Goal: Information Seeking & Learning: Learn about a topic

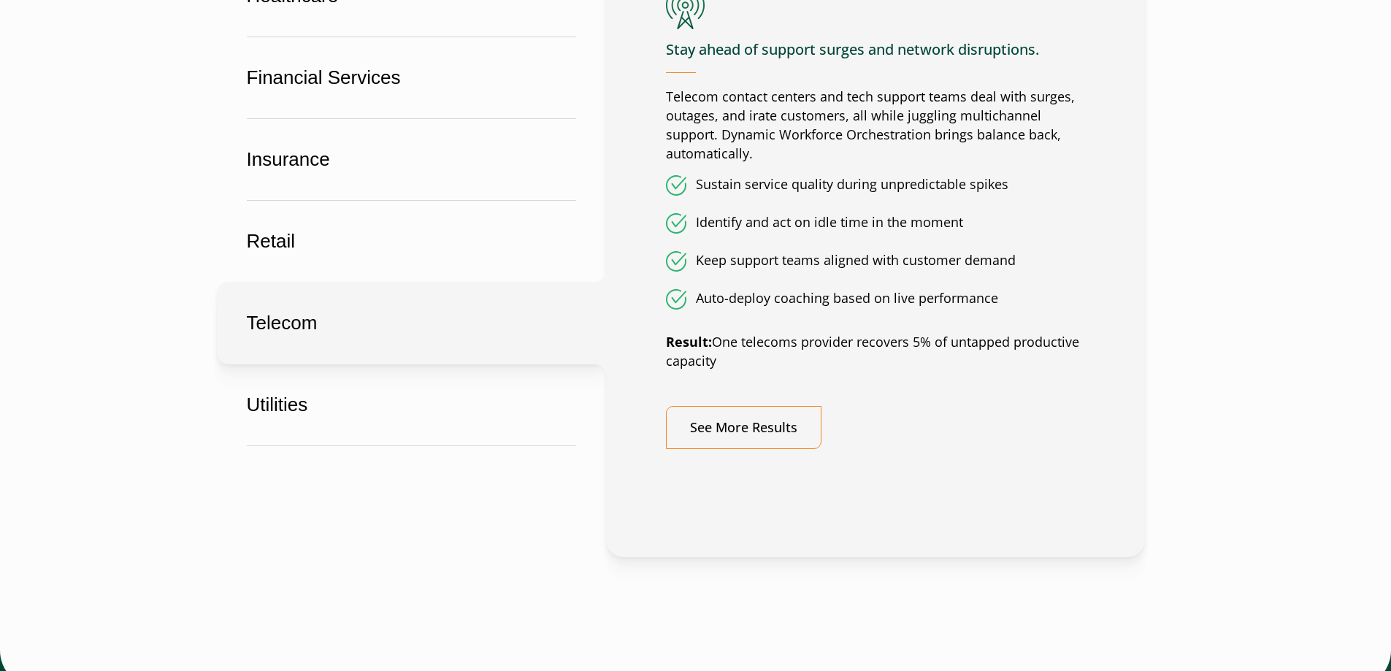
scroll to position [1011, 0]
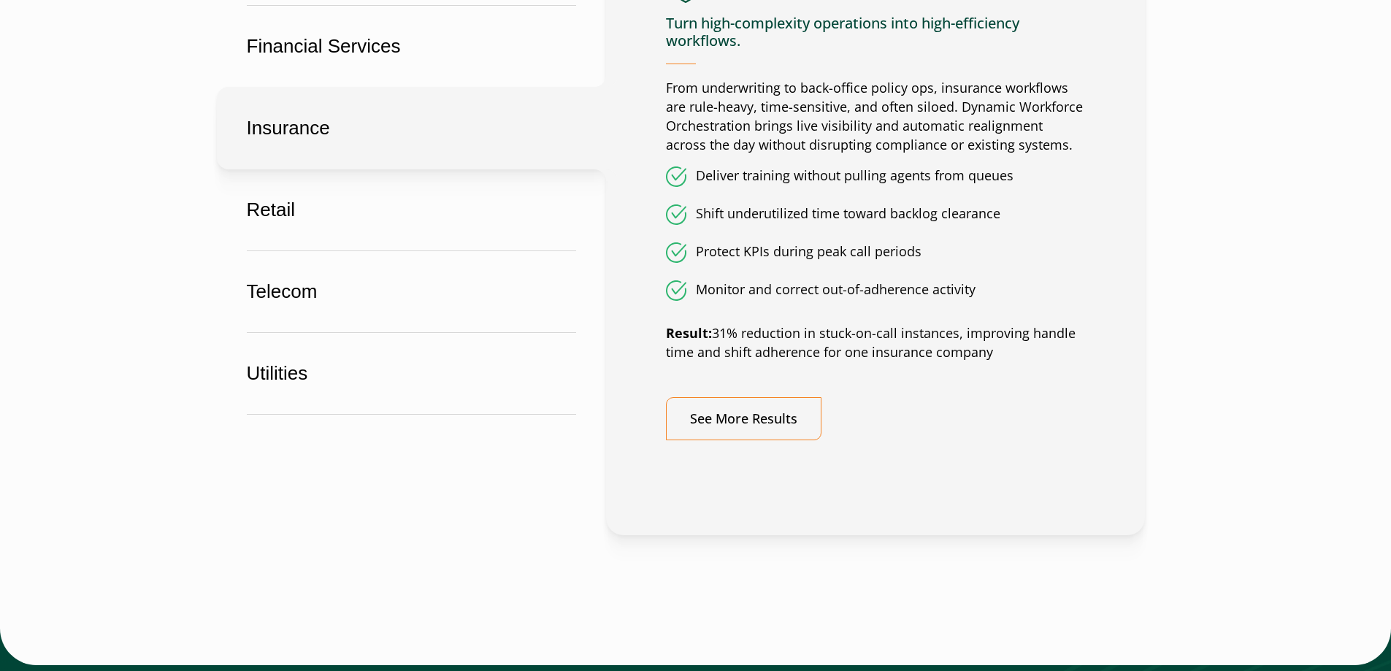
click at [315, 129] on button "Insurance" at bounding box center [411, 128] width 389 height 83
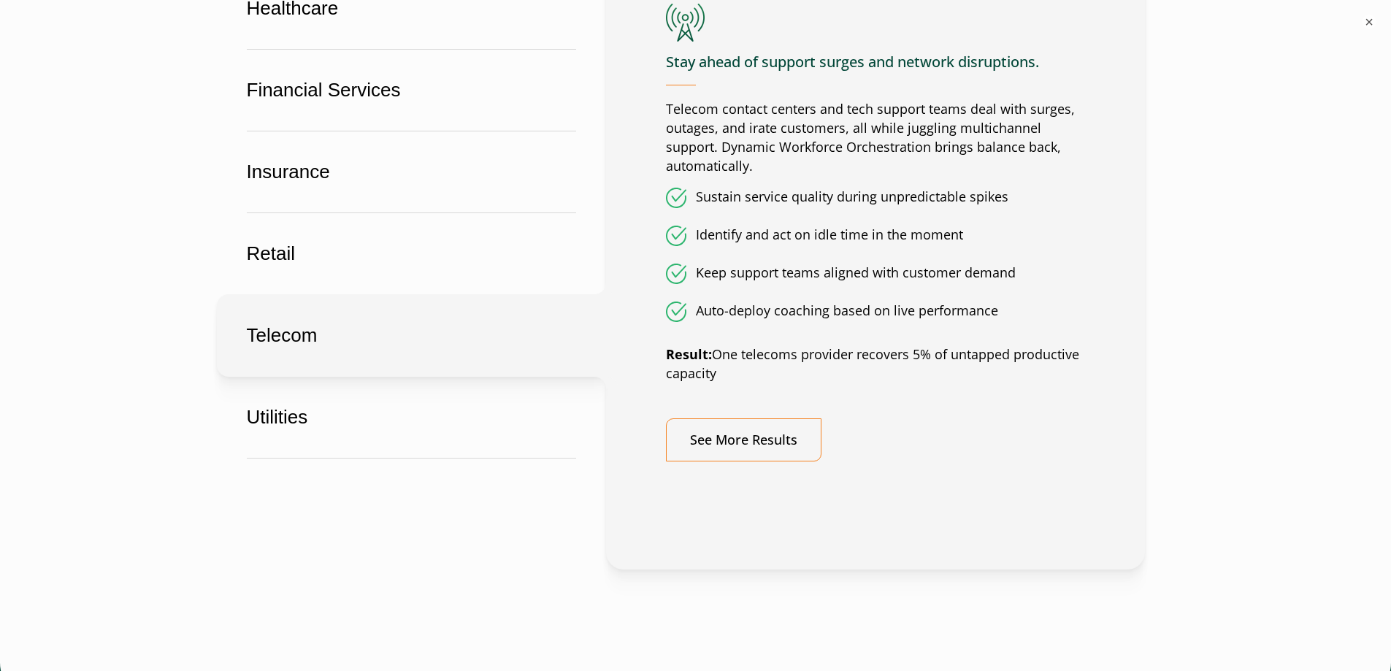
click at [326, 299] on button "Telecom" at bounding box center [411, 335] width 389 height 83
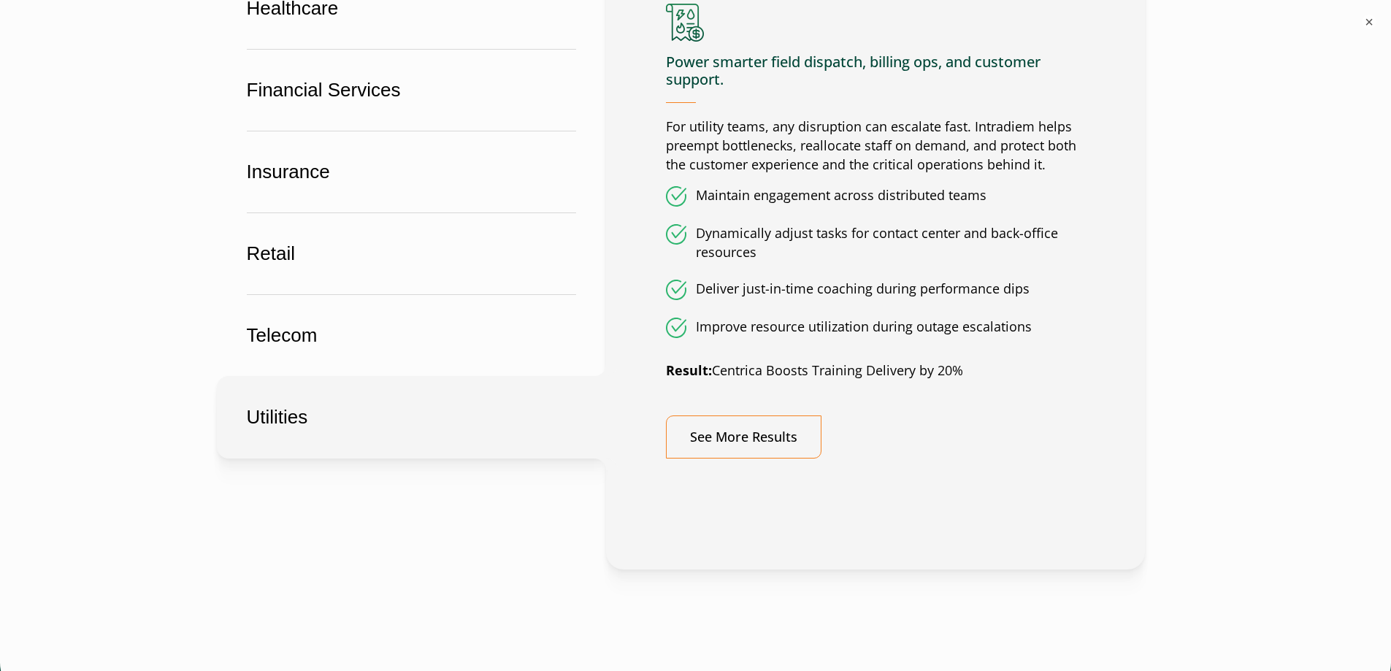
click at [330, 386] on button "Utilities" at bounding box center [411, 417] width 389 height 83
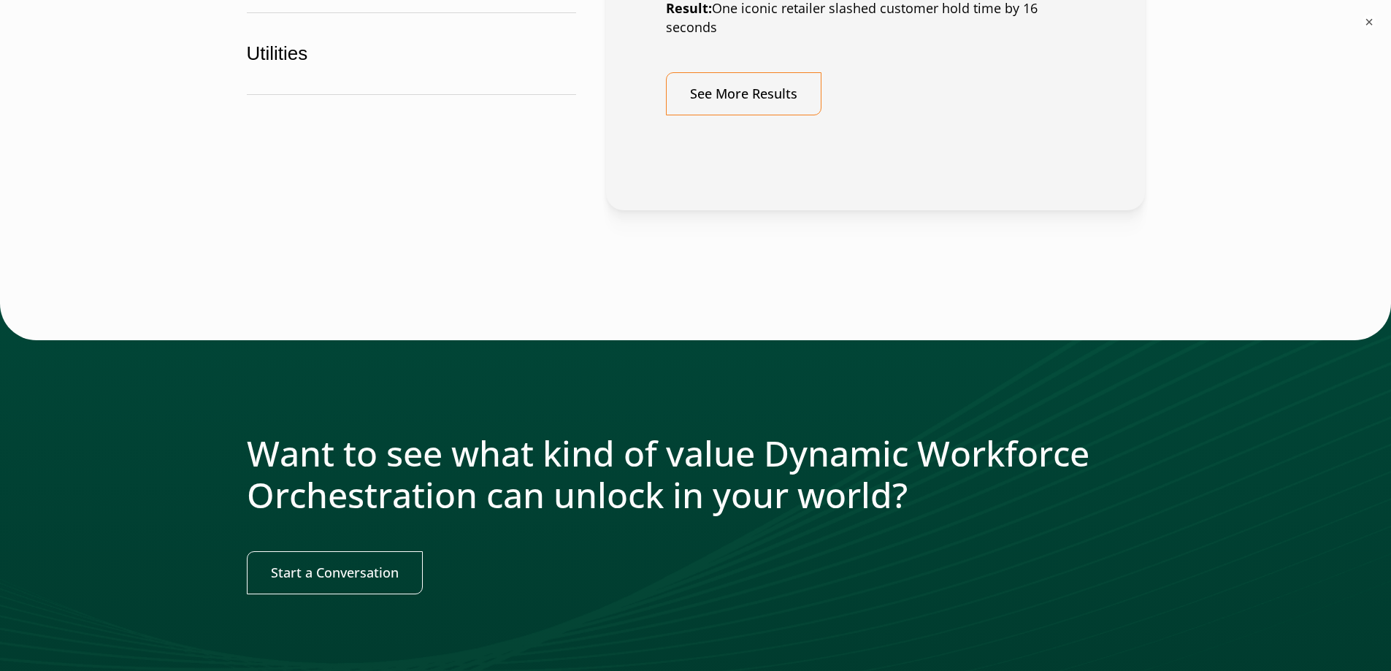
scroll to position [954, 0]
